Goal: Task Accomplishment & Management: Manage account settings

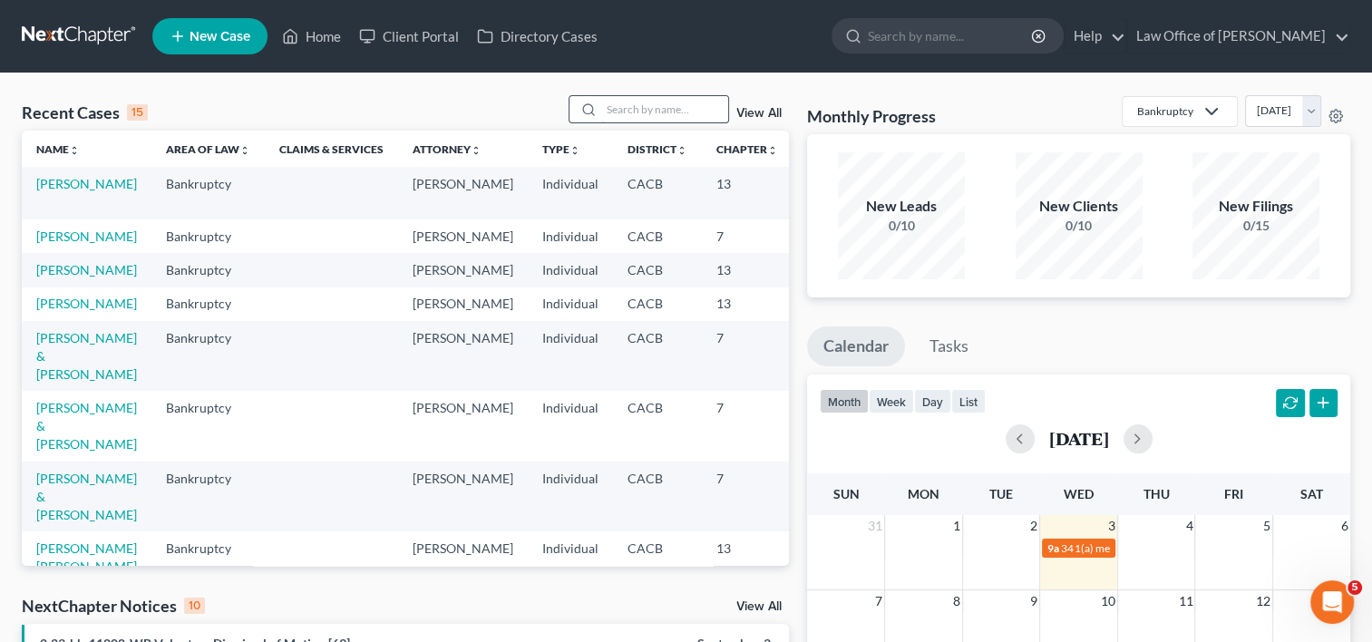
click at [625, 113] on input "search" at bounding box center [664, 109] width 127 height 26
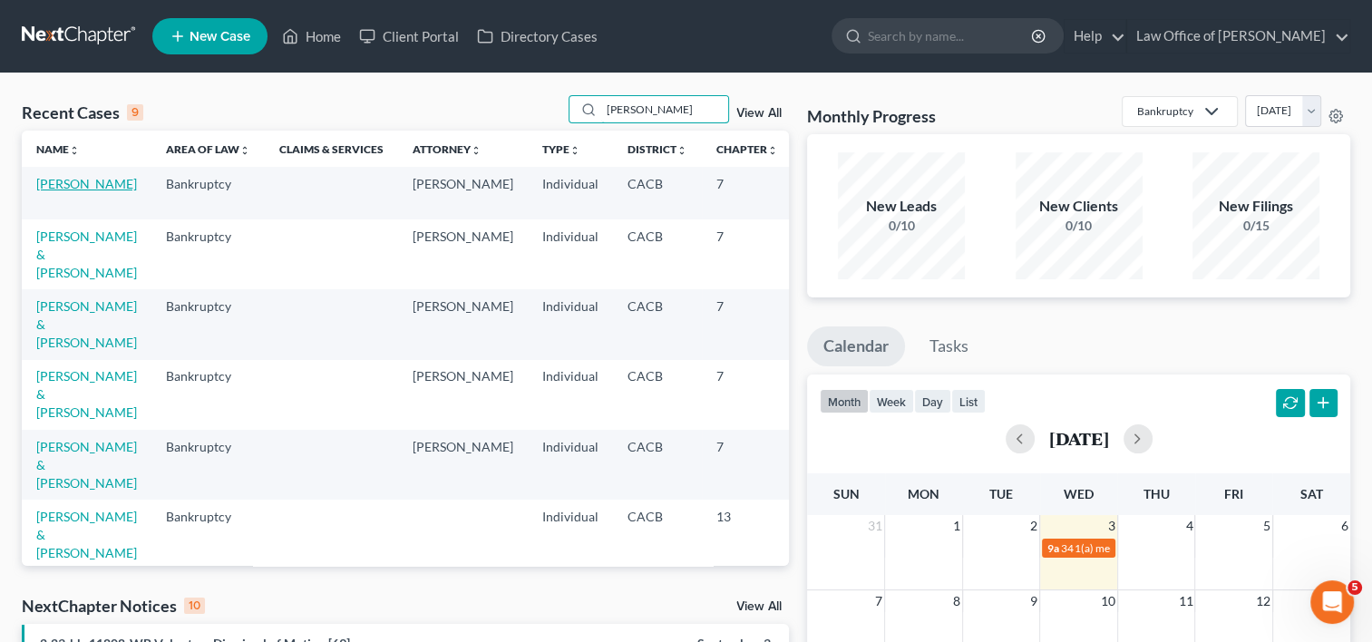
type input "[PERSON_NAME]"
click at [64, 191] on link "[PERSON_NAME]" at bounding box center [86, 183] width 101 height 15
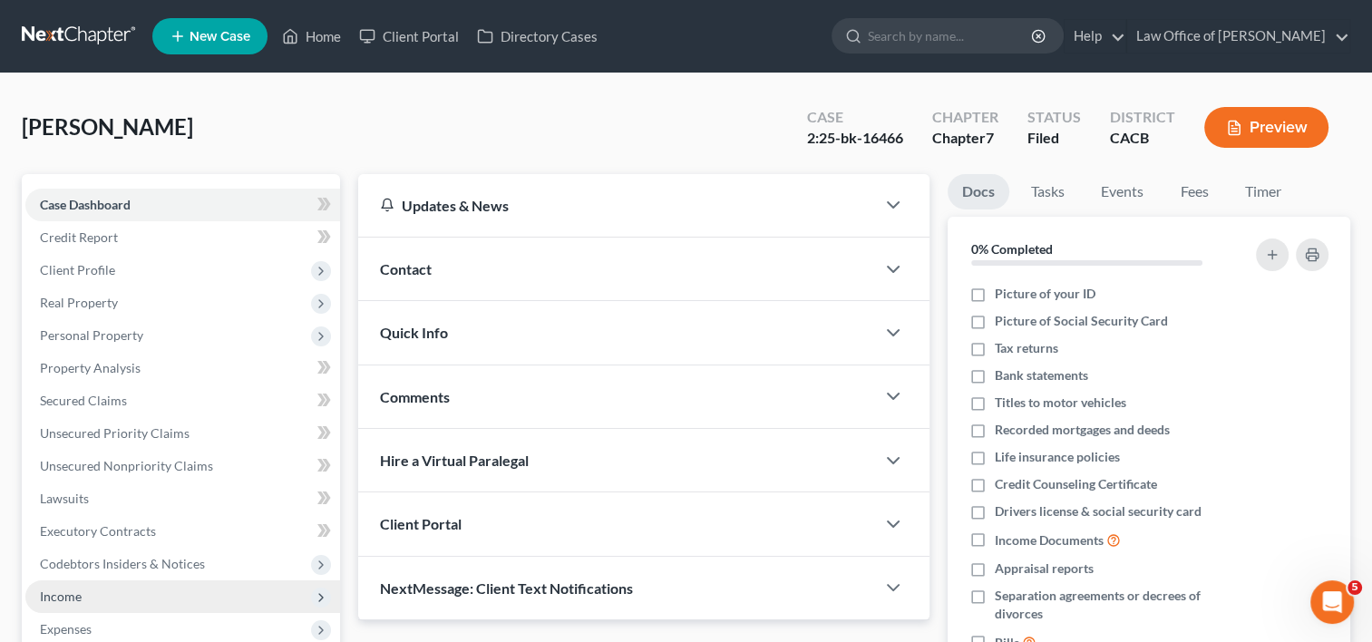
click at [82, 605] on span "Income" at bounding box center [182, 596] width 315 height 33
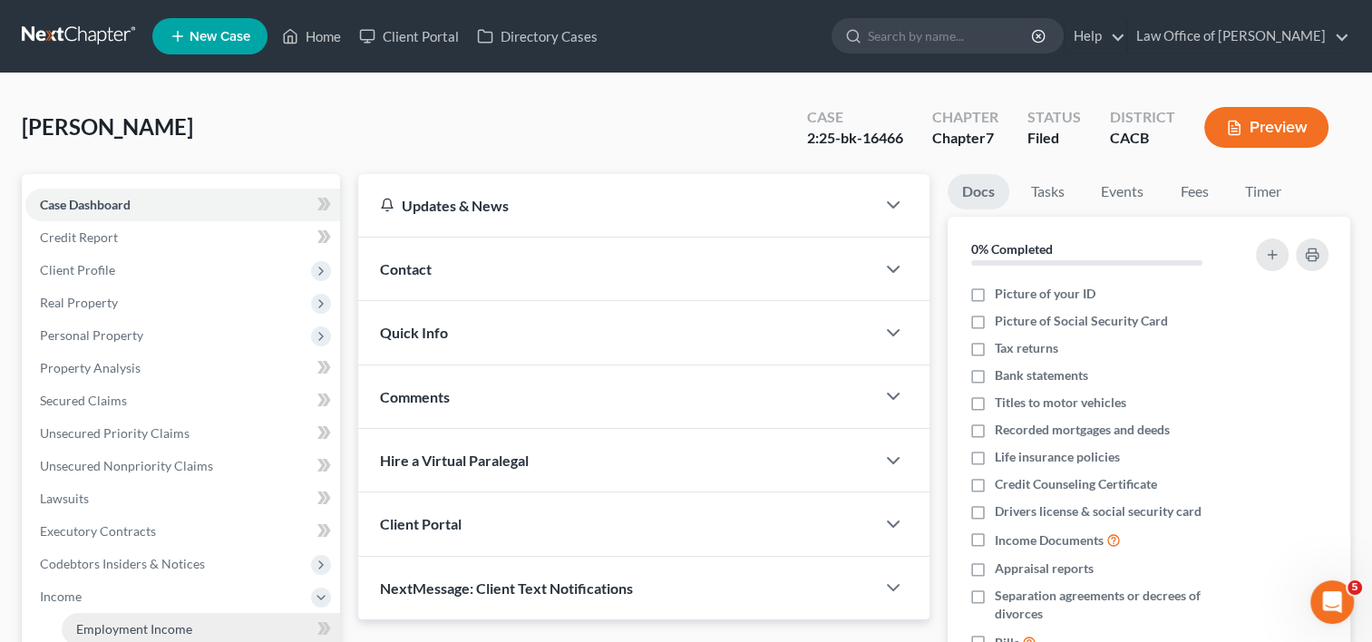
click at [109, 625] on span "Employment Income" at bounding box center [134, 628] width 116 height 15
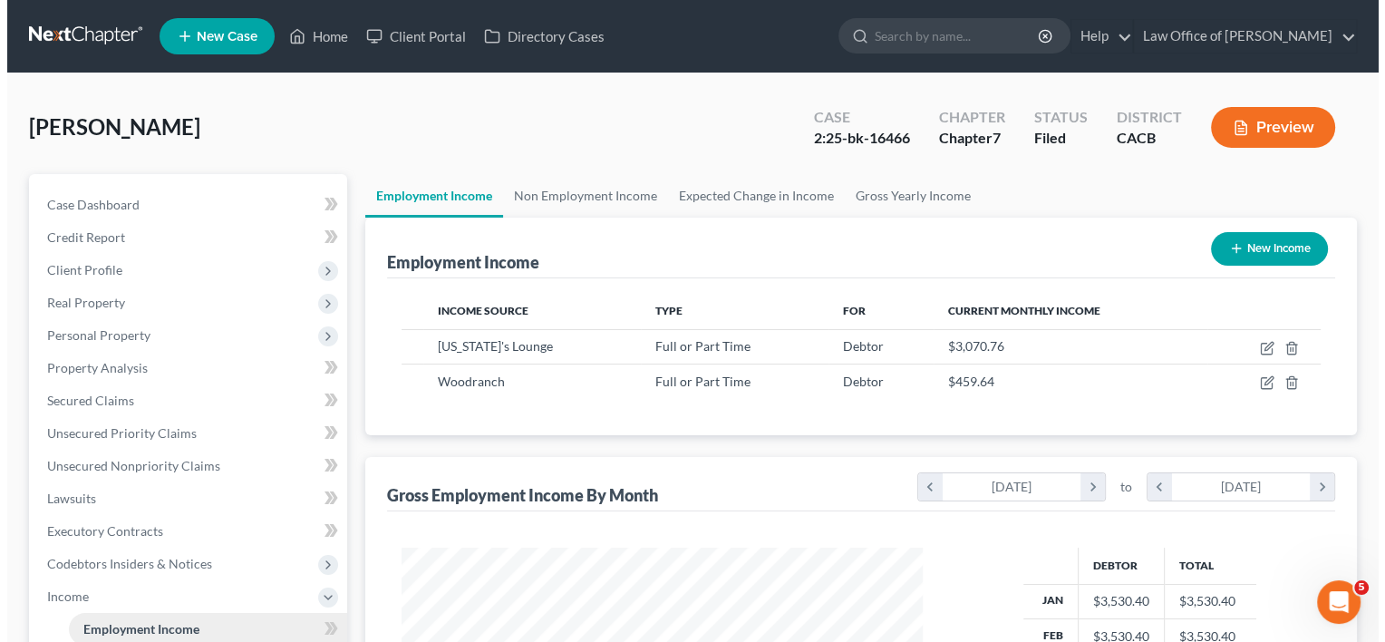
scroll to position [323, 558]
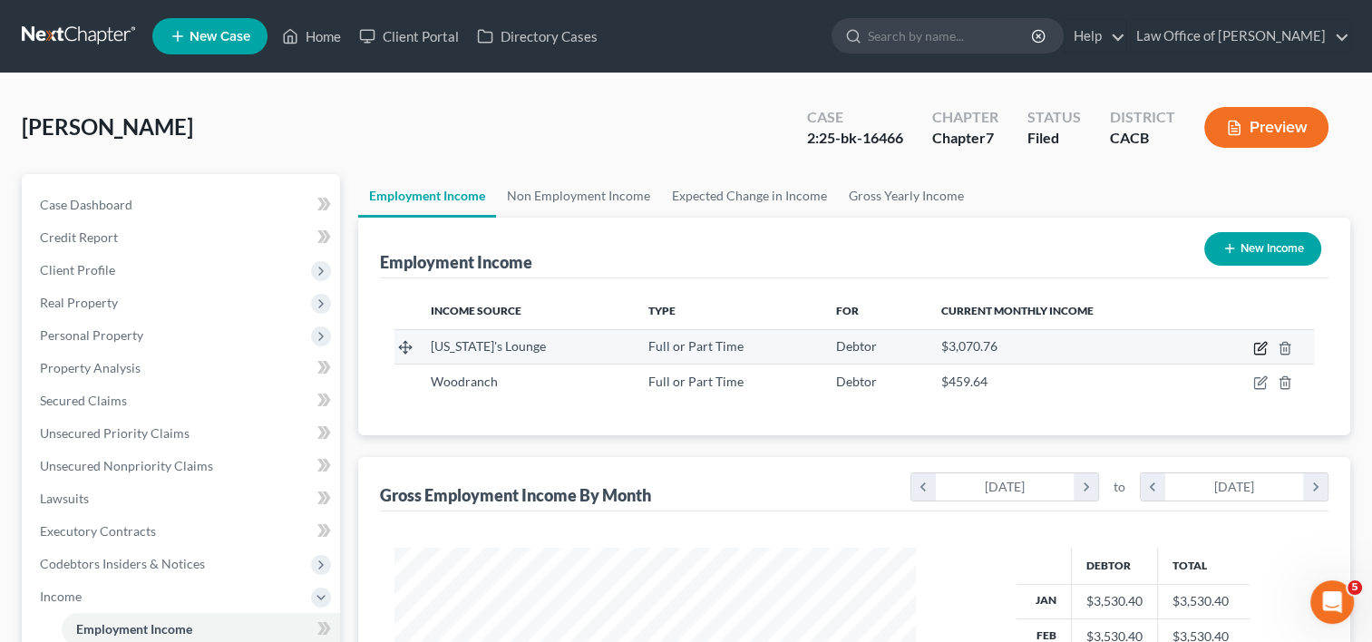
click at [1256, 351] on icon "button" at bounding box center [1260, 348] width 15 height 15
select select "0"
select select "4"
select select "0"
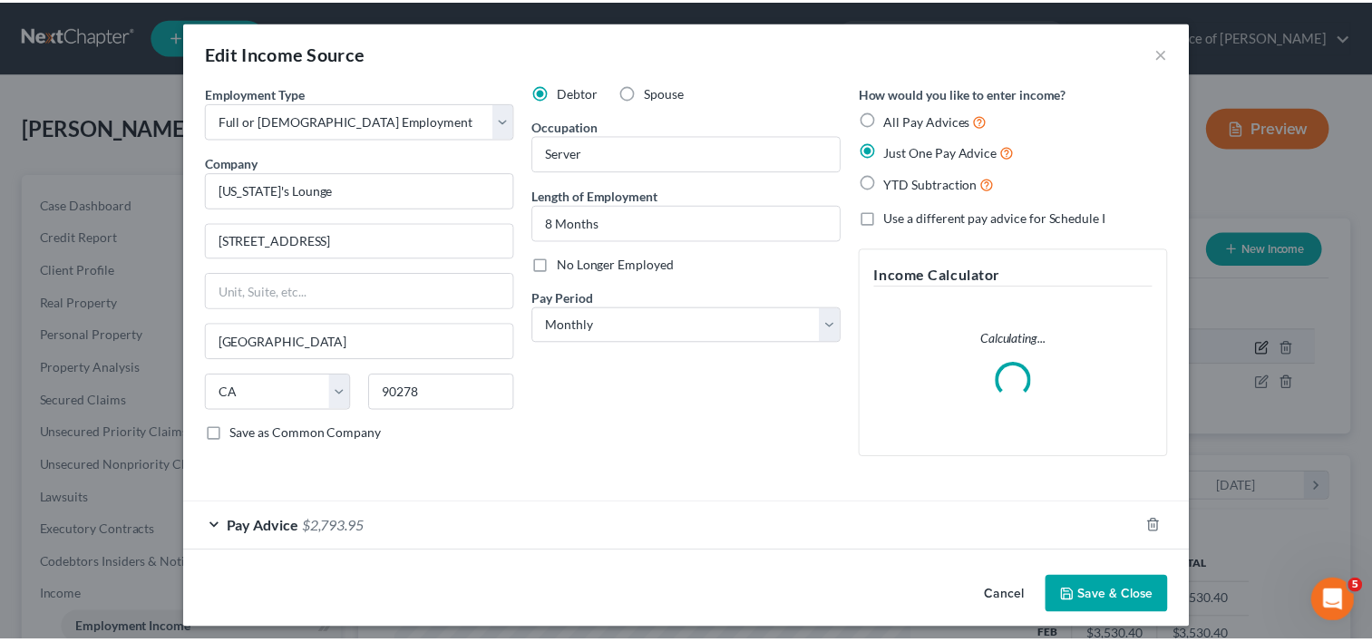
scroll to position [323, 562]
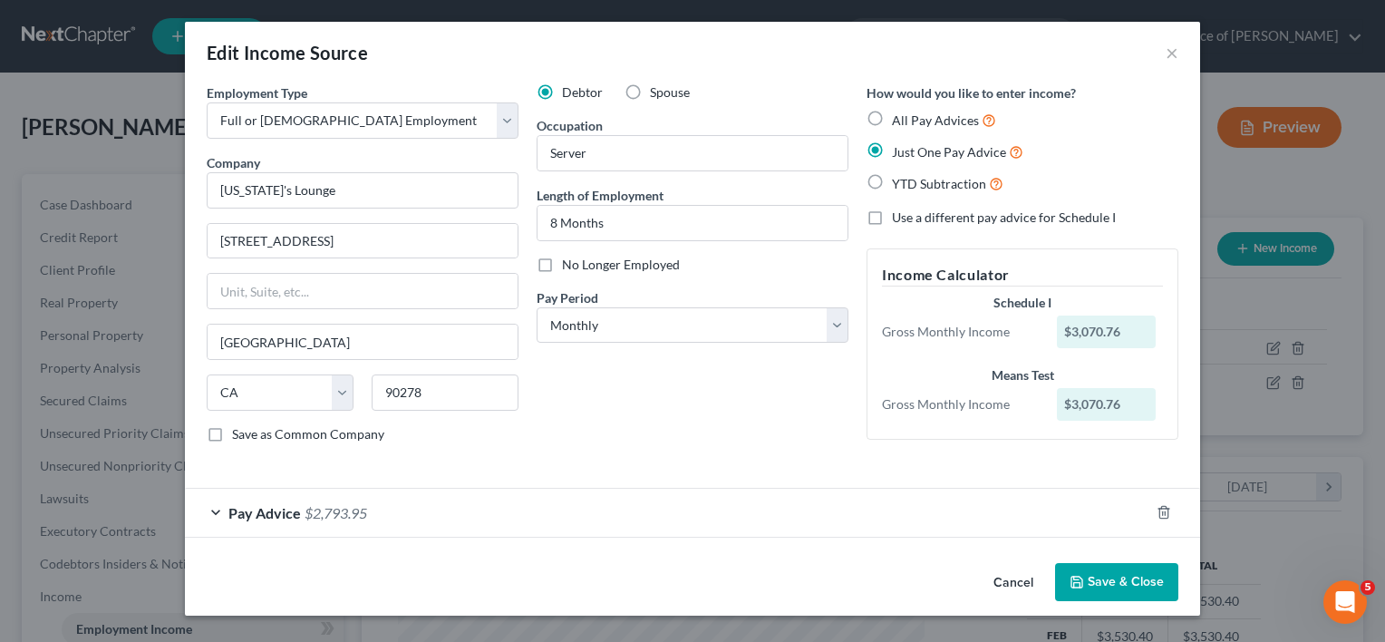
click at [1099, 570] on button "Save & Close" at bounding box center [1116, 582] width 123 height 38
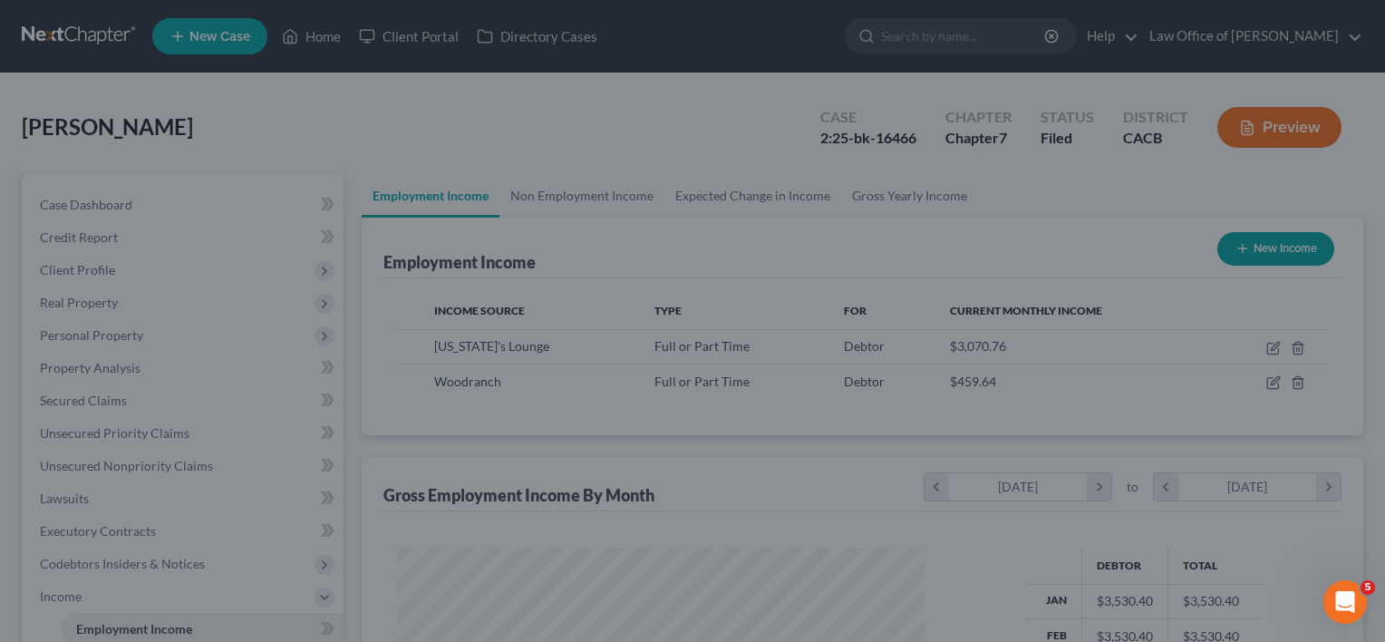
scroll to position [906185, 905951]
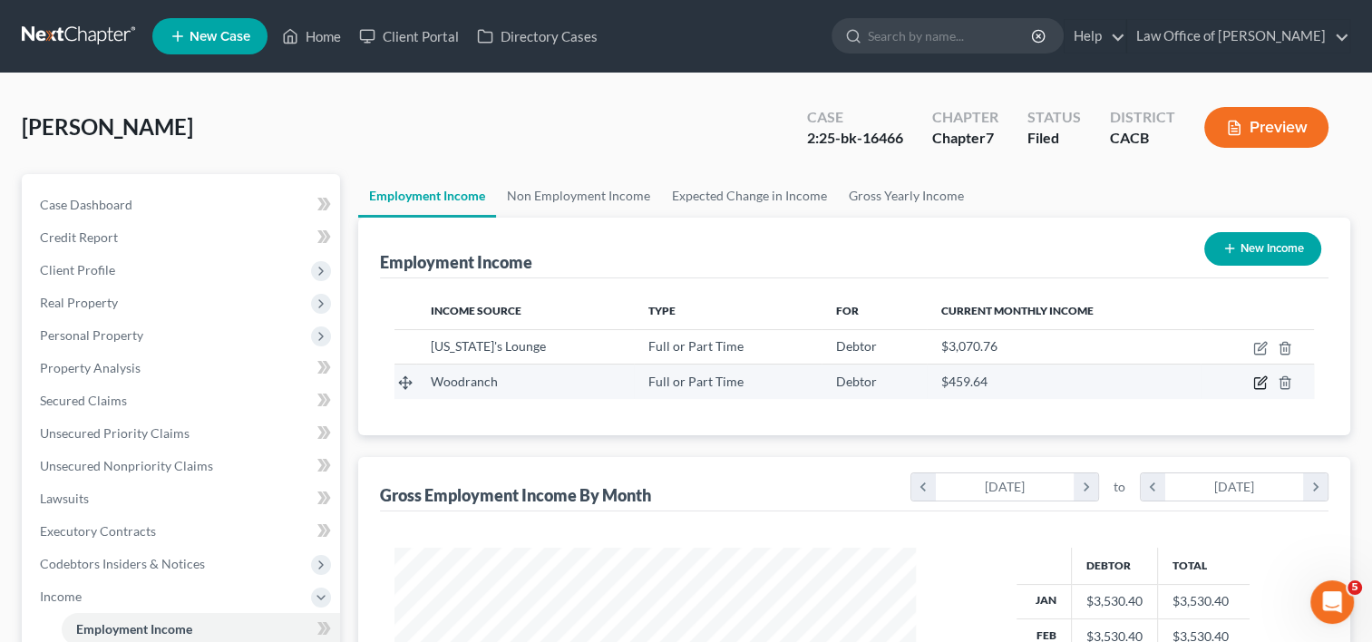
click at [1257, 383] on icon "button" at bounding box center [1261, 381] width 8 height 8
select select "0"
select select "4"
select select "0"
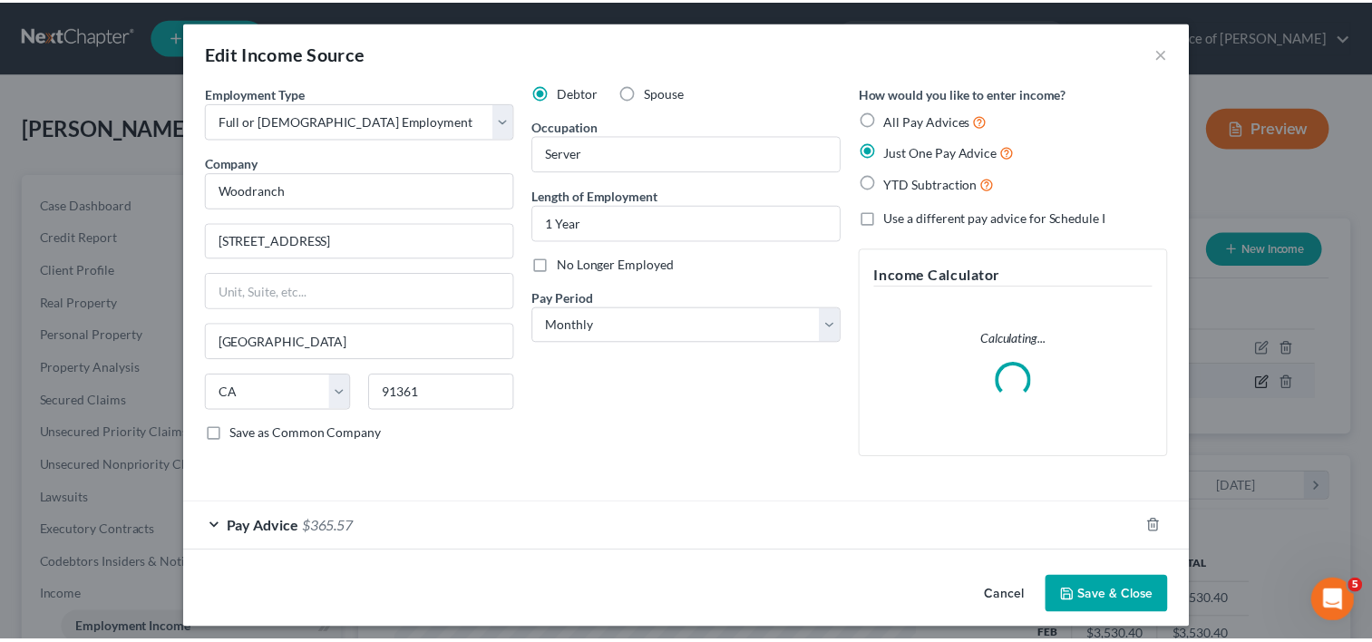
scroll to position [323, 562]
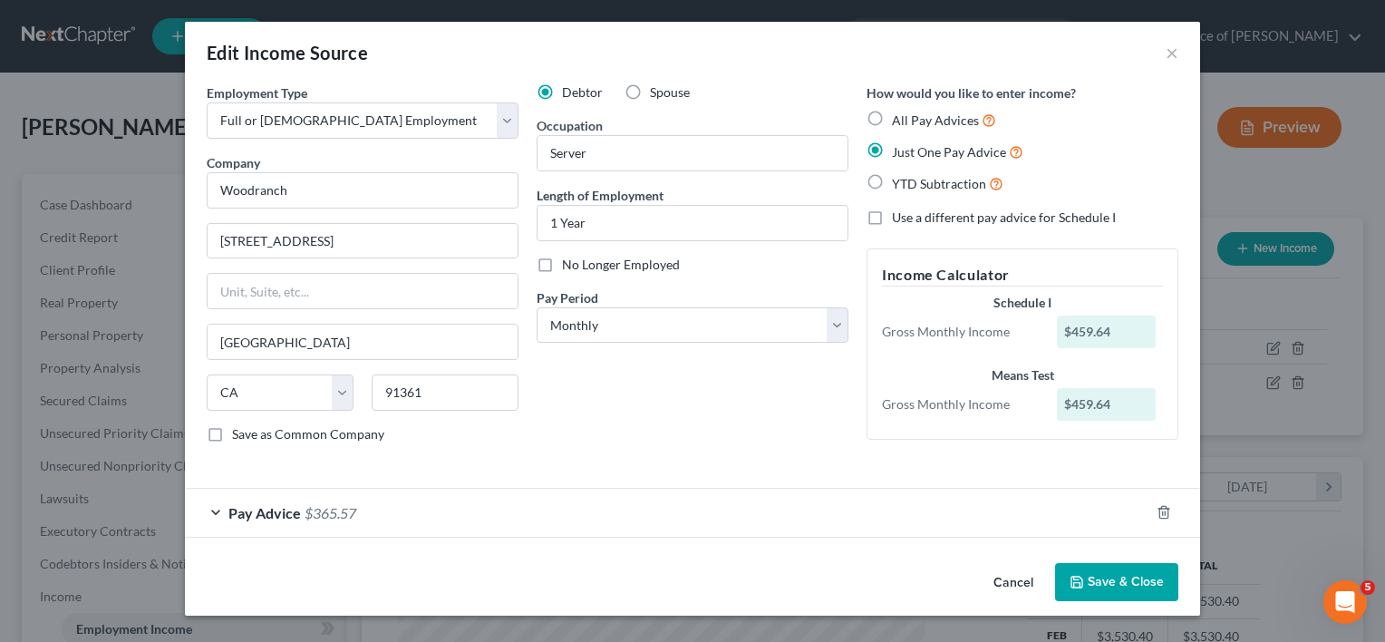
click at [1104, 577] on button "Save & Close" at bounding box center [1116, 582] width 123 height 38
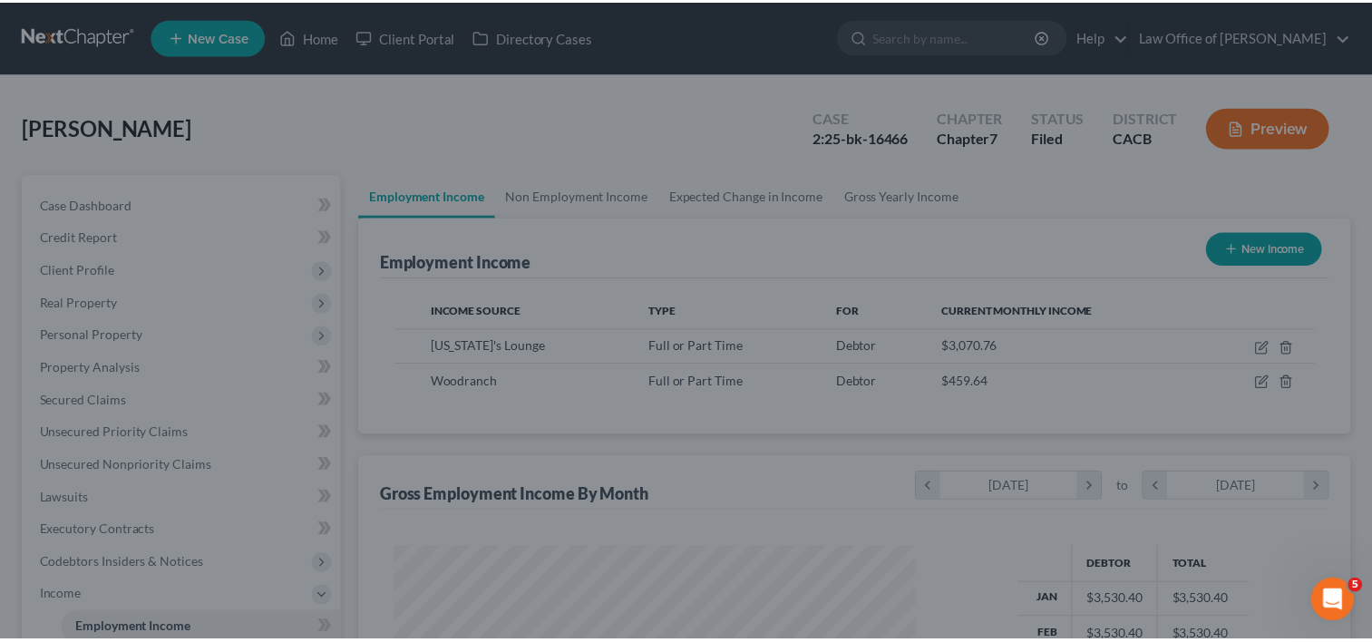
scroll to position [906185, 905951]
